Goal: Task Accomplishment & Management: Use online tool/utility

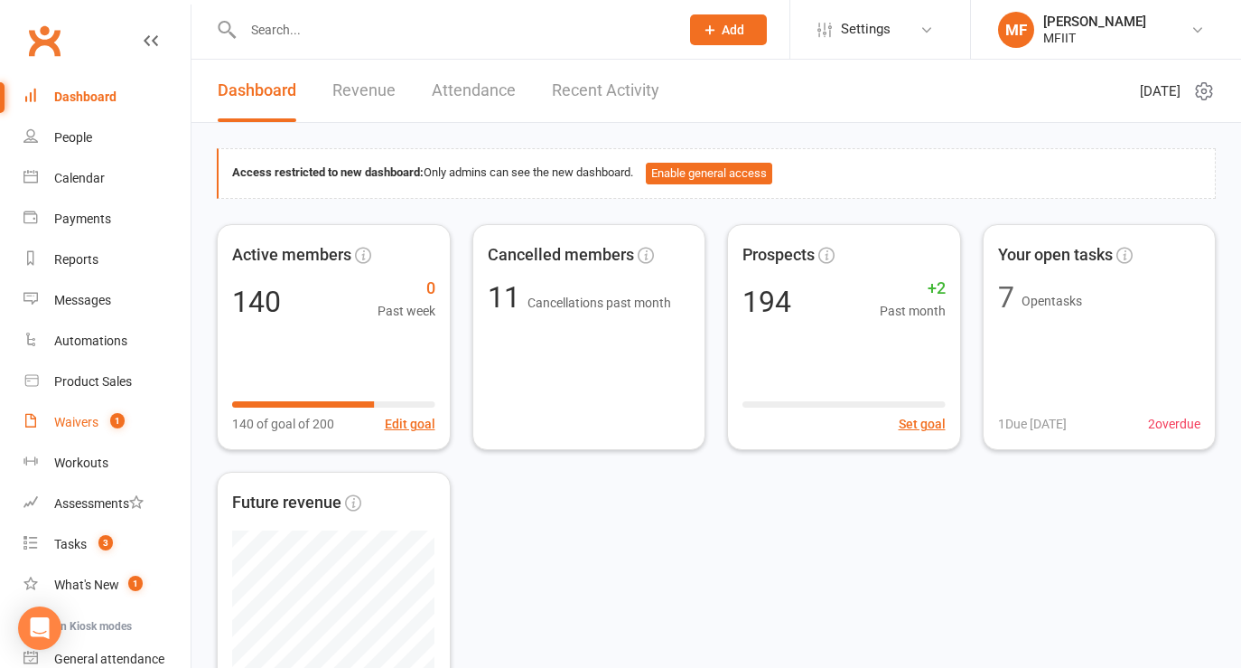
click at [74, 418] on div "Waivers" at bounding box center [76, 422] width 44 height 14
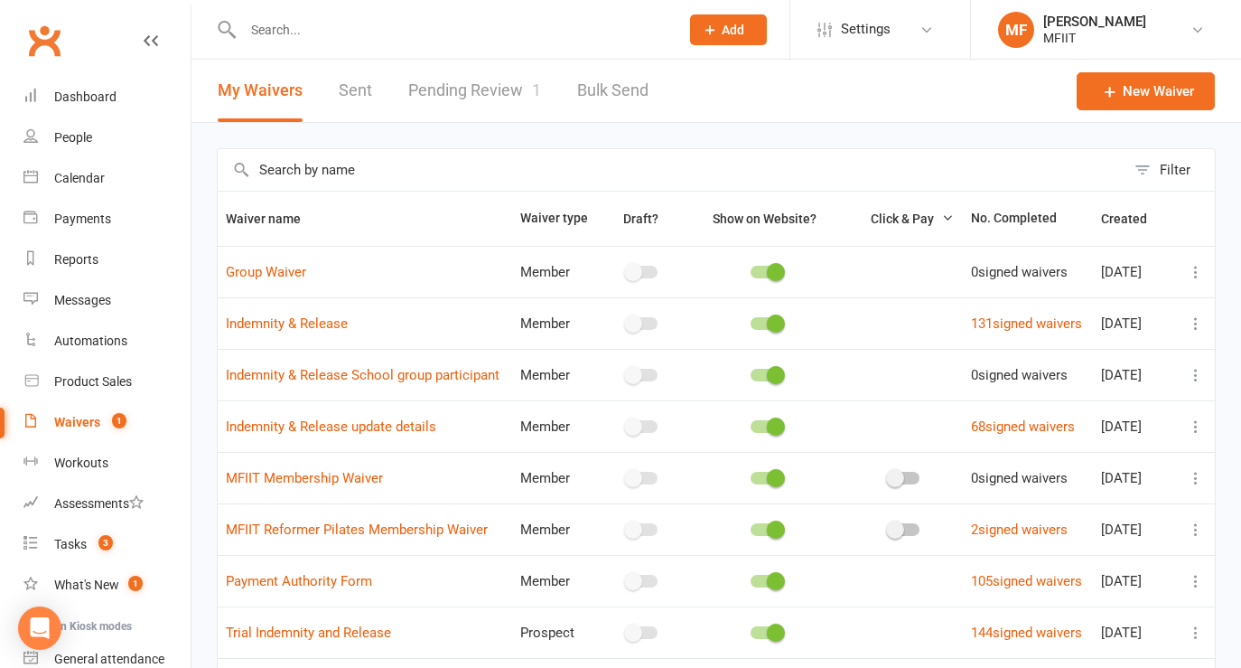
click at [479, 96] on link "Pending Review 1" at bounding box center [474, 91] width 133 height 62
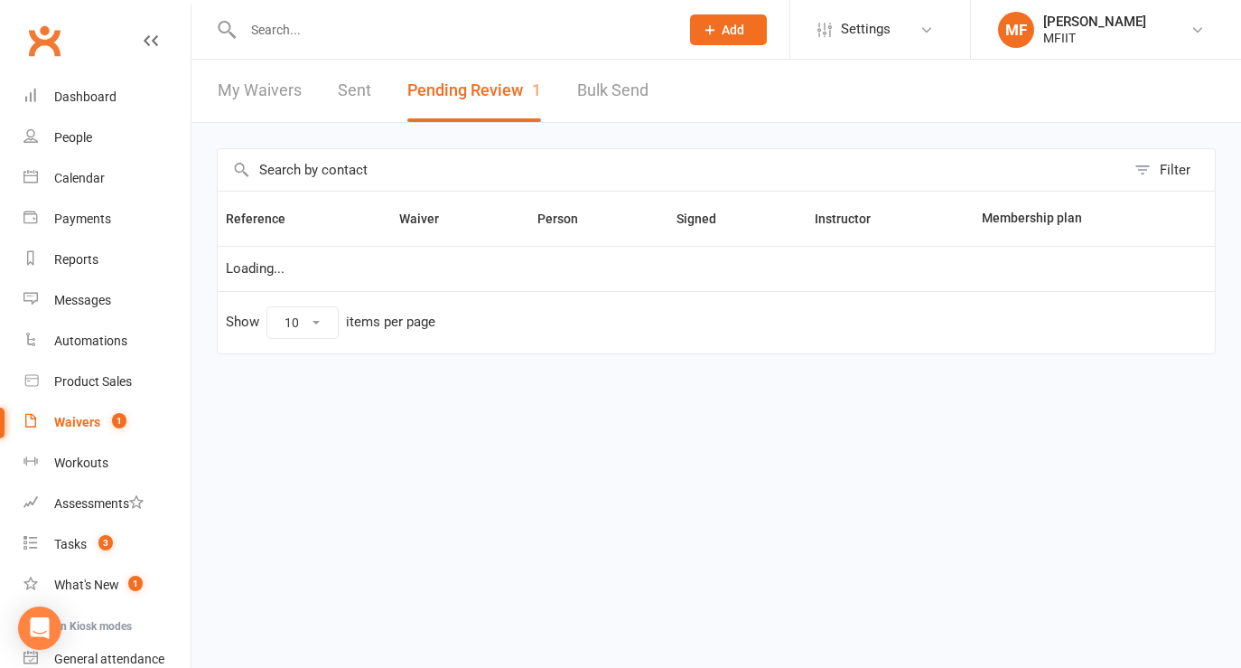
select select "50"
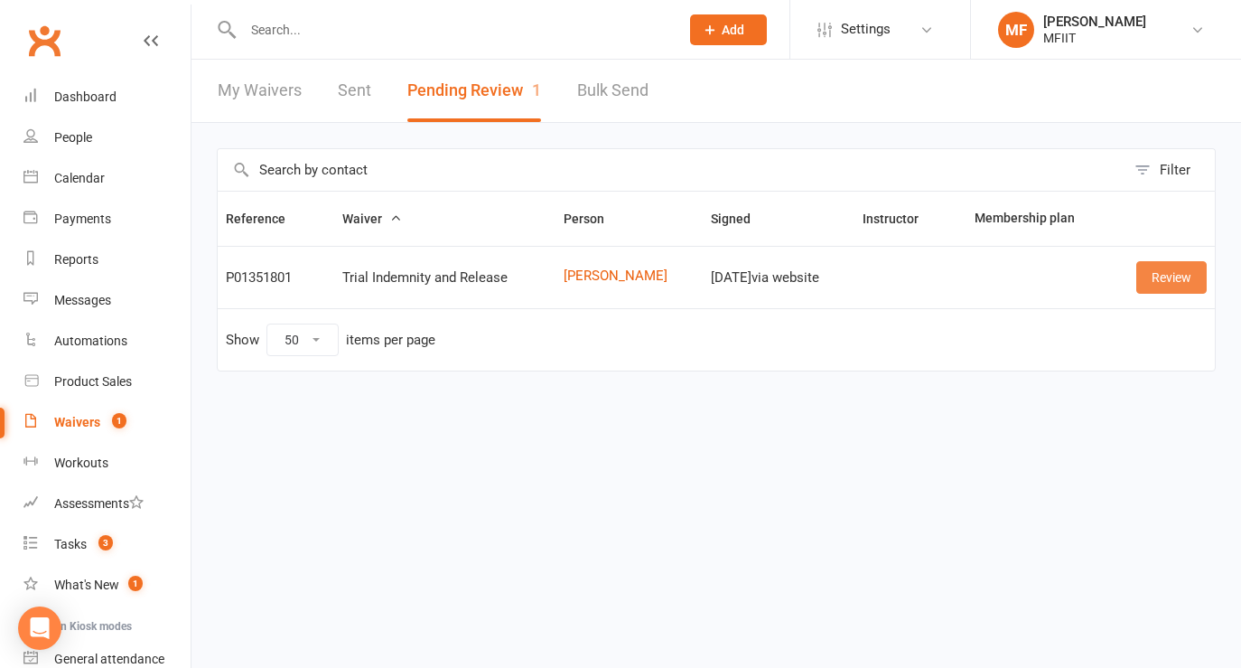
click at [1172, 281] on link "Review" at bounding box center [1171, 277] width 70 height 33
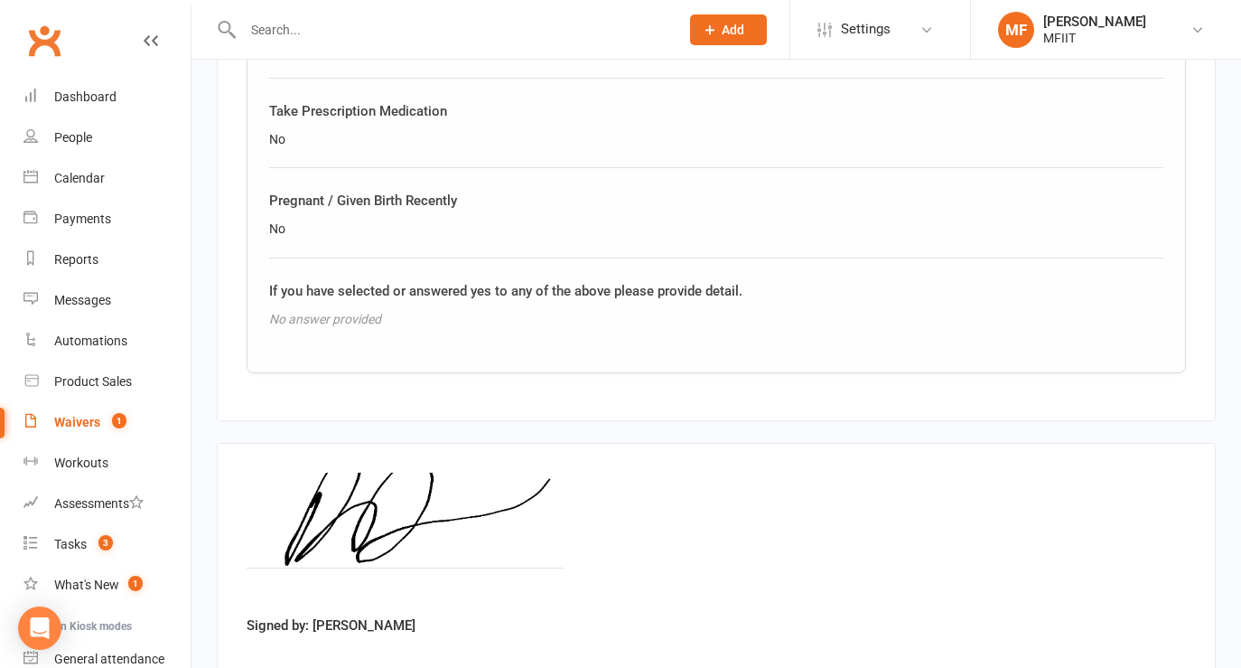
scroll to position [1725, 0]
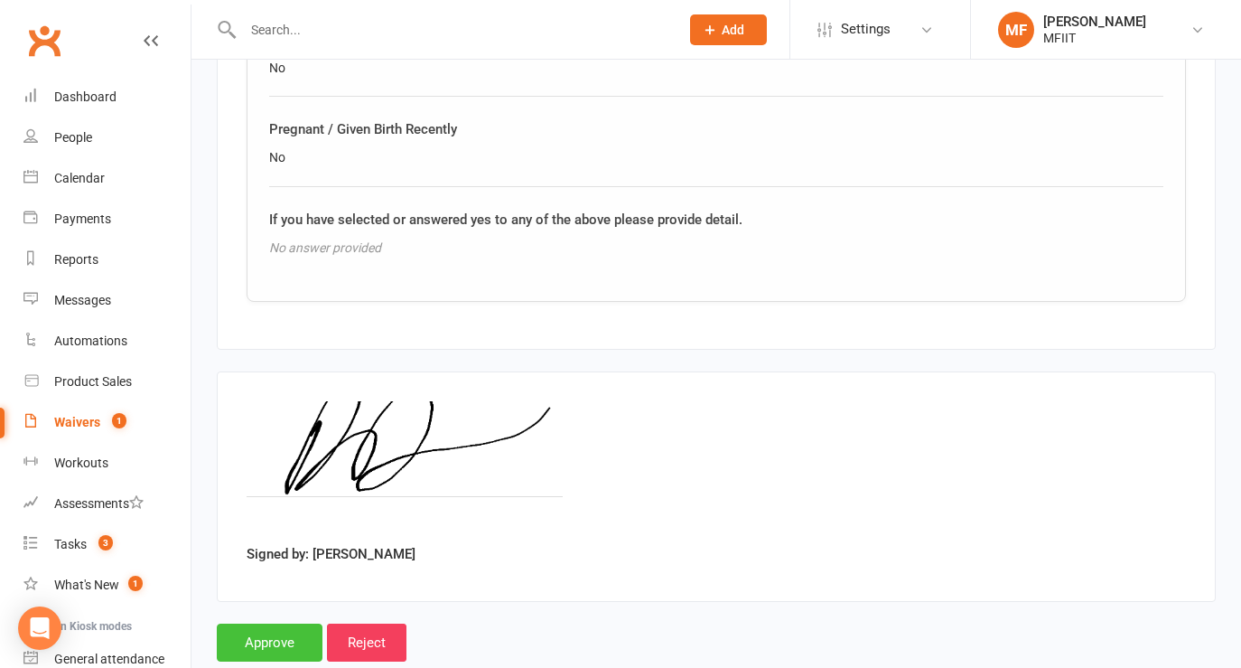
click at [242, 623] on input "Approve" at bounding box center [270, 642] width 106 height 38
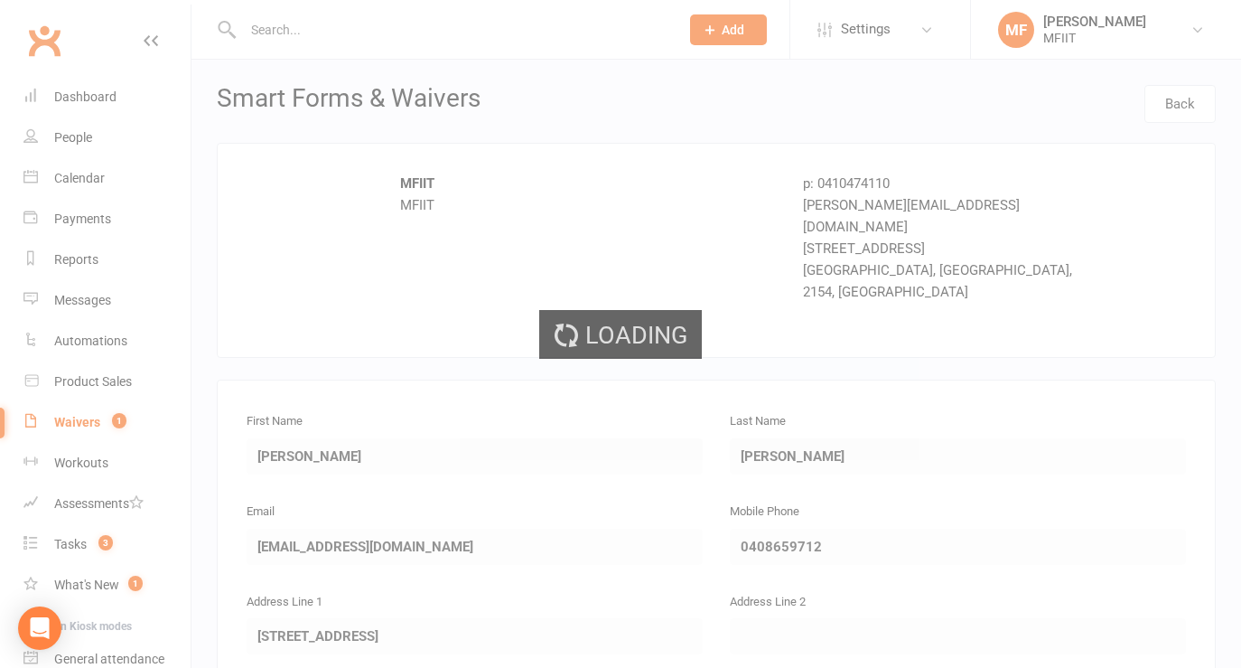
select select "50"
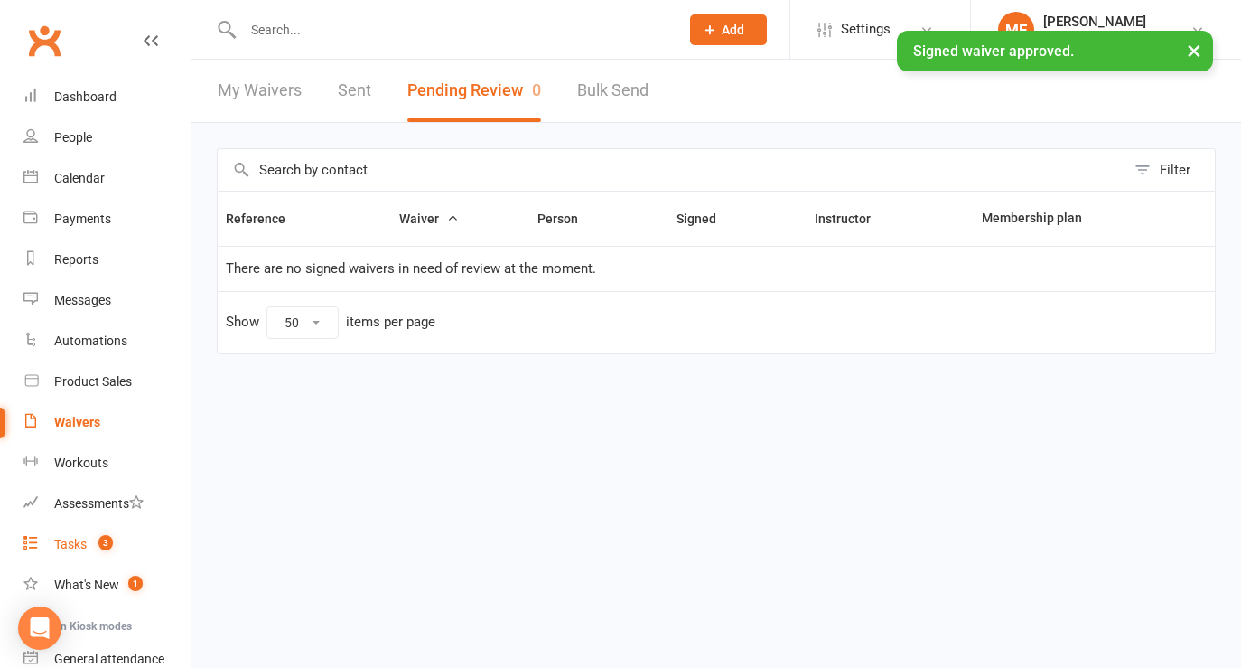
click at [65, 547] on div "Tasks" at bounding box center [70, 544] width 33 height 14
